Goal: Task Accomplishment & Management: Manage account settings

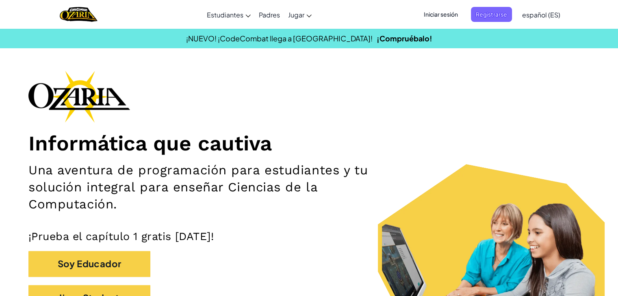
click at [534, 71] on div "Informática que cautiva Una aventura de programación para estudiantes y tu solu…" at bounding box center [308, 195] width 561 height 248
click at [509, 15] on span "Registrarse" at bounding box center [491, 14] width 41 height 15
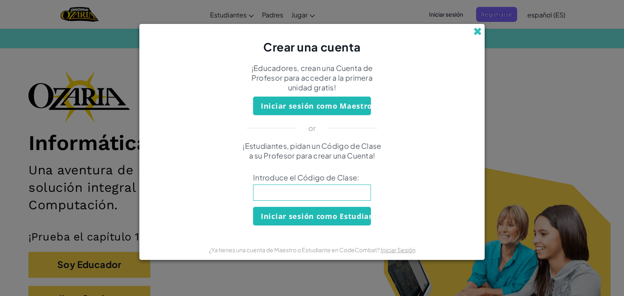
click at [475, 33] on span at bounding box center [477, 31] width 9 height 9
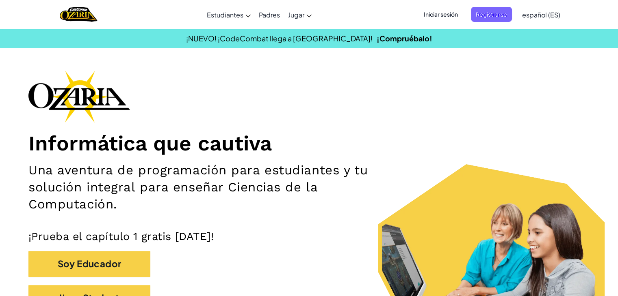
click at [440, 12] on span "Iniciar sesión" at bounding box center [441, 14] width 44 height 15
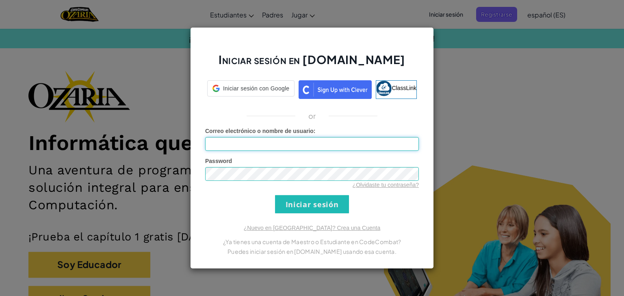
type input "[EMAIL_ADDRESS][DOMAIN_NAME]"
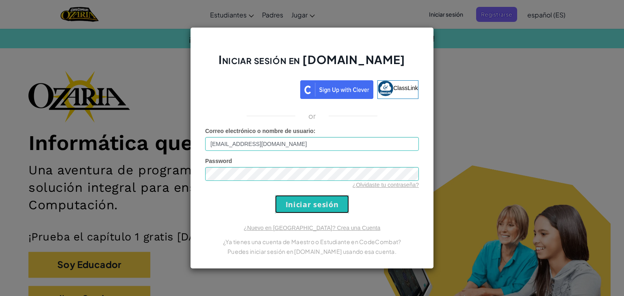
click at [335, 203] on input "Iniciar sesión" at bounding box center [312, 204] width 74 height 18
